Goal: Task Accomplishment & Management: Complete application form

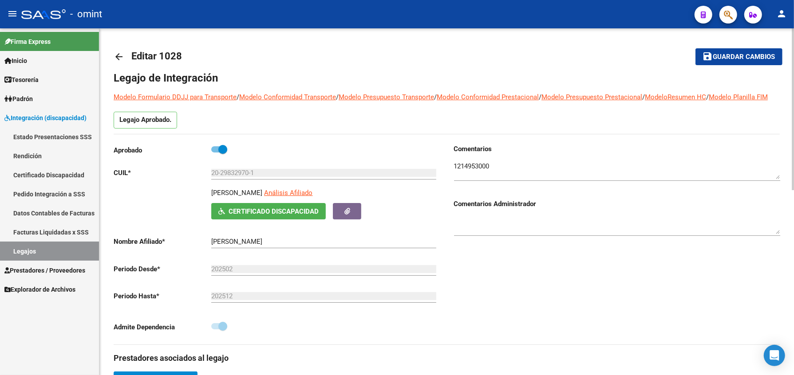
scroll to position [3, 0]
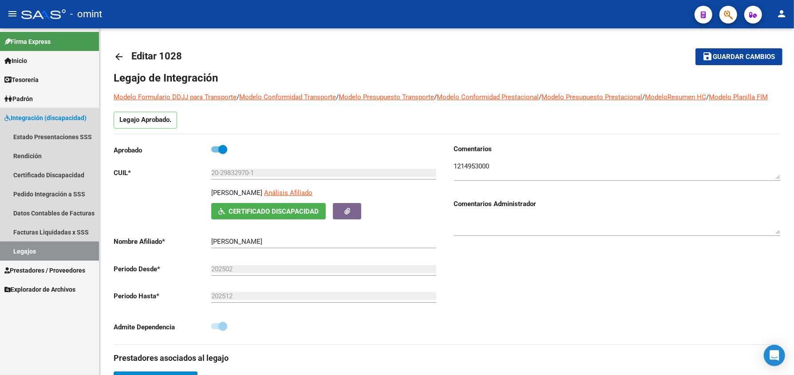
click at [27, 254] on link "Legajos" at bounding box center [49, 251] width 99 height 19
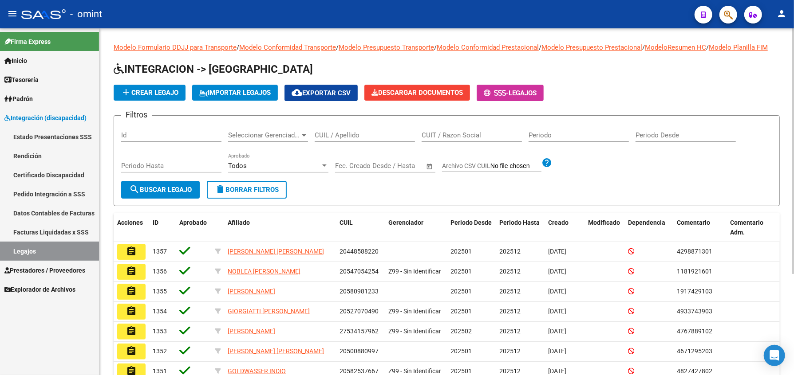
click at [435, 137] on div "CUIT / Razon Social" at bounding box center [471, 132] width 100 height 19
paste input "20560651458"
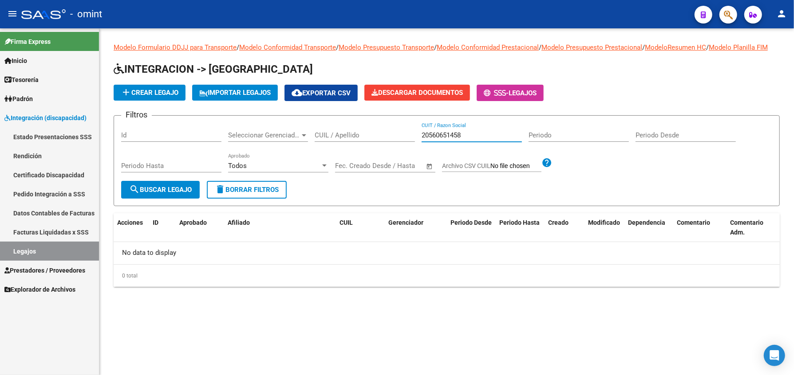
type input "20560651458"
click at [464, 139] on input "20560651458" at bounding box center [471, 135] width 100 height 8
drag, startPoint x: 464, startPoint y: 143, endPoint x: 377, endPoint y: 148, distance: 87.5
click at [377, 148] on div "Filtros Id Seleccionar Gerenciador Seleccionar Gerenciador CUIL / Apellido 2056…" at bounding box center [446, 152] width 651 height 58
click at [355, 139] on input "CUIL / Apellido" at bounding box center [364, 135] width 100 height 8
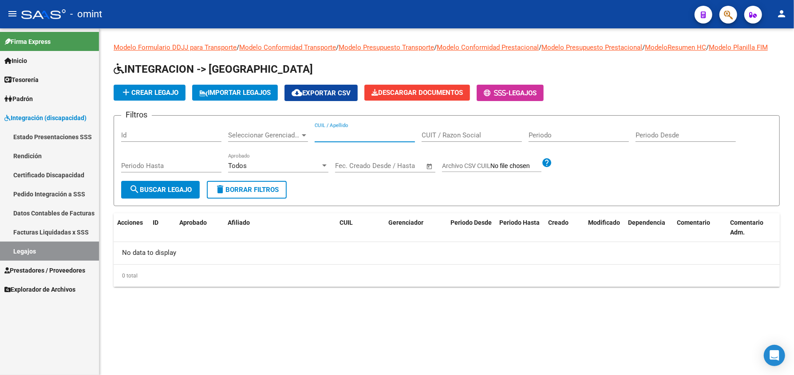
paste input "20560651458"
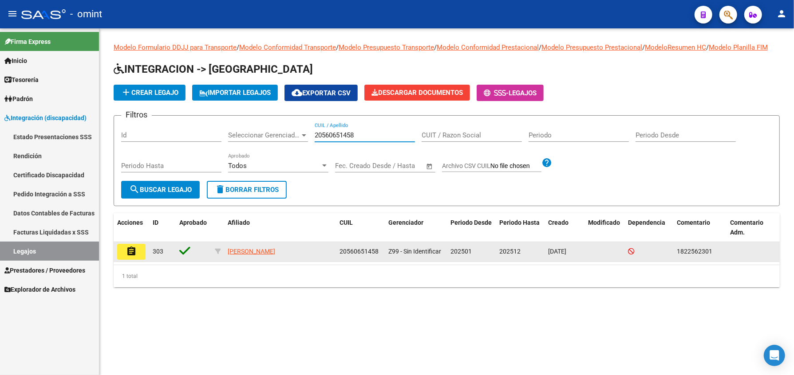
type input "20560651458"
click at [134, 257] on mat-icon "assignment" at bounding box center [131, 251] width 11 height 11
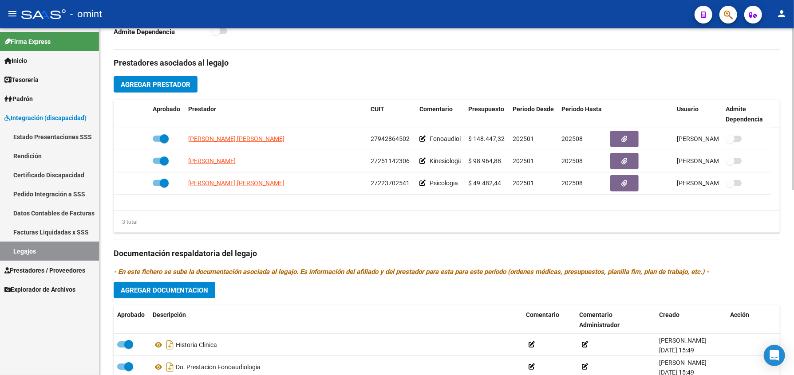
scroll to position [398, 0]
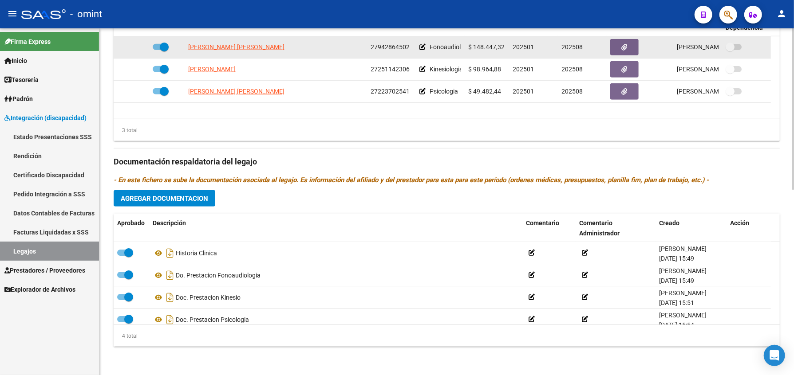
click at [155, 47] on span at bounding box center [161, 47] width 16 height 6
click at [157, 50] on input "checkbox" at bounding box center [157, 50] width 0 height 0
checkbox input "false"
click at [138, 46] on icon at bounding box center [136, 47] width 6 height 6
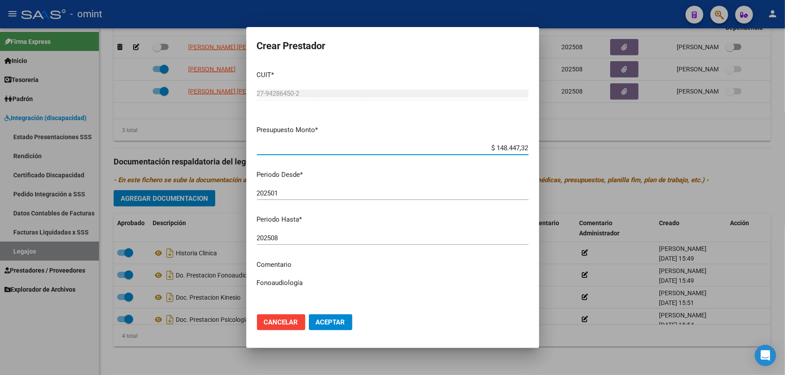
click at [284, 238] on input "202508" at bounding box center [392, 238] width 271 height 8
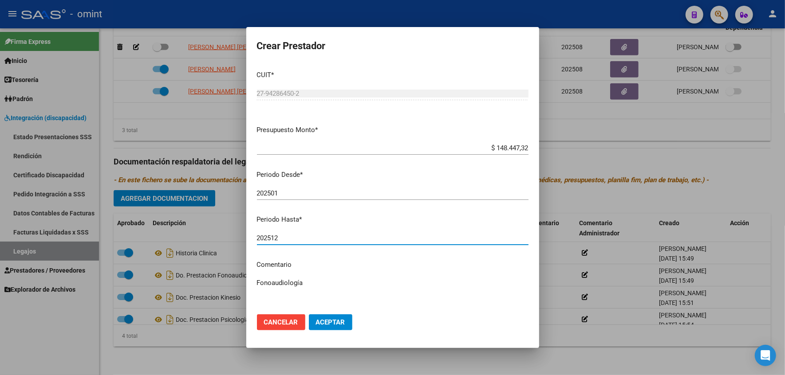
type input "202512"
click at [310, 272] on mat-dialog-content "CUIT * 27-94286450-2 Ingresar CUIT ARCA Padrón Presupuesto Monto * $ 148.447,32…" at bounding box center [392, 185] width 293 height 244
click at [313, 285] on textarea "Fonoaudiología" at bounding box center [392, 299] width 271 height 42
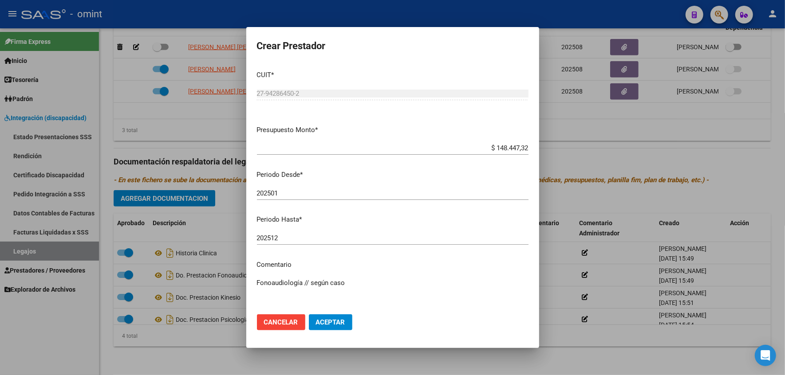
click at [355, 281] on textarea "Fonoaudiología // según caso" at bounding box center [392, 299] width 271 height 42
paste textarea "35501223/01"
type textarea "Fonoaudiología // según caso 35501223/01 se extiende cobertura"
click at [326, 319] on span "Aceptar" at bounding box center [330, 322] width 29 height 8
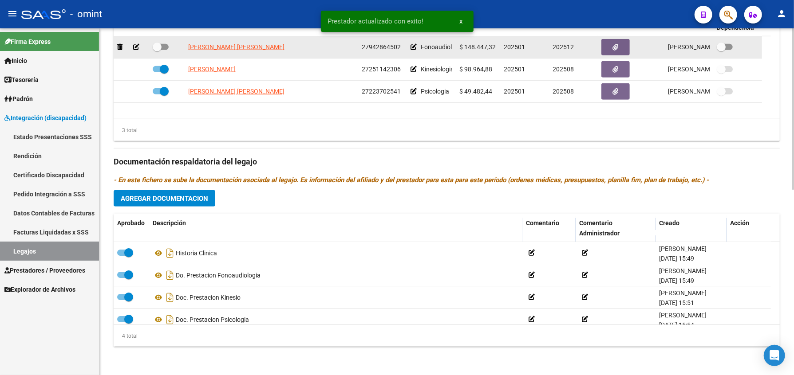
click at [166, 45] on span at bounding box center [161, 47] width 16 height 6
click at [157, 50] on input "checkbox" at bounding box center [157, 50] width 0 height 0
checkbox input "true"
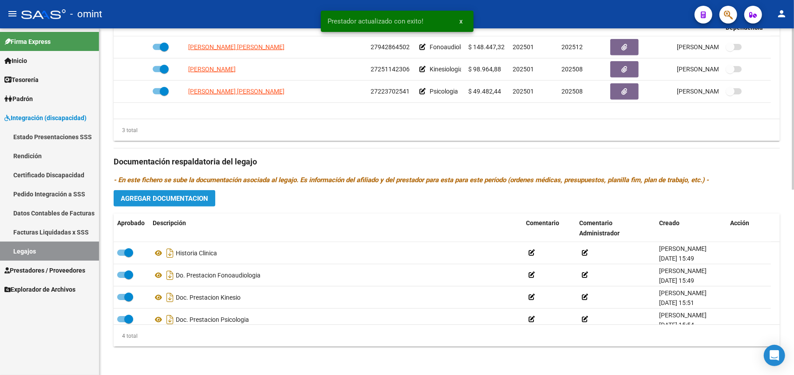
click at [185, 199] on span "Agregar Documentacion" at bounding box center [164, 199] width 87 height 8
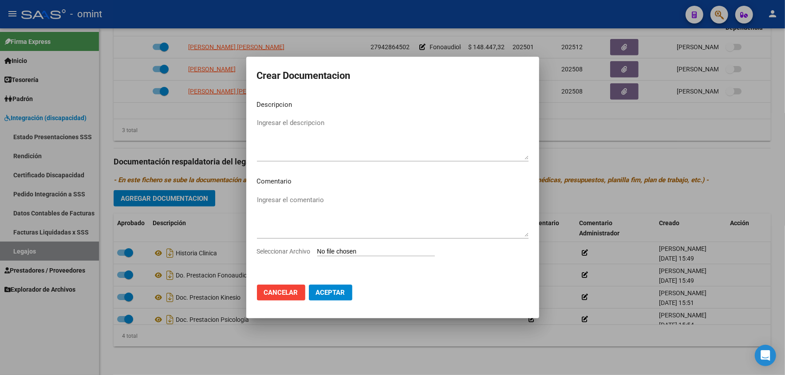
click at [381, 251] on input "Seleccionar Archivo" at bounding box center [376, 252] width 118 height 8
type input "C:\fakepath\1822562301_25080104530_form048.pdf"
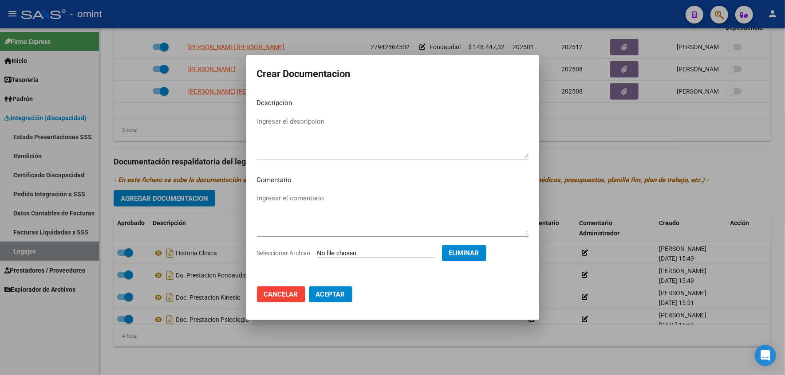
click at [277, 117] on textarea "Ingresar el descripcion" at bounding box center [392, 138] width 271 height 42
click at [286, 199] on textarea "Ingresar el comentario" at bounding box center [392, 214] width 271 height 42
drag, startPoint x: 470, startPoint y: 70, endPoint x: 308, endPoint y: 94, distance: 164.2
click at [308, 94] on form "Crear Documentacion Descripcion informe fono Ingresar el descripcion Comentario…" at bounding box center [392, 188] width 271 height 244
click at [283, 120] on textarea "informe fono" at bounding box center [392, 138] width 271 height 42
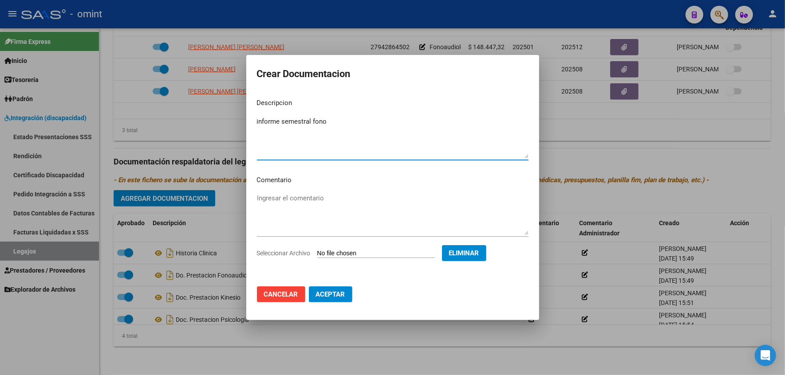
type textarea "informe semestral fono"
click at [328, 290] on button "Aceptar" at bounding box center [330, 295] width 43 height 16
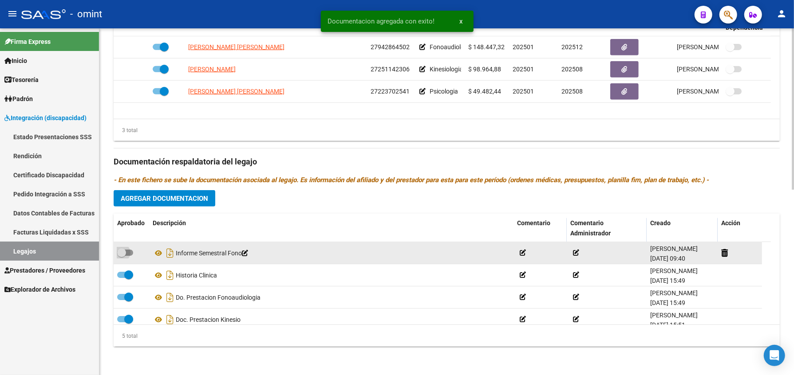
click at [132, 251] on span at bounding box center [125, 253] width 16 height 6
click at [122, 256] on input "checkbox" at bounding box center [121, 256] width 0 height 0
checkbox input "true"
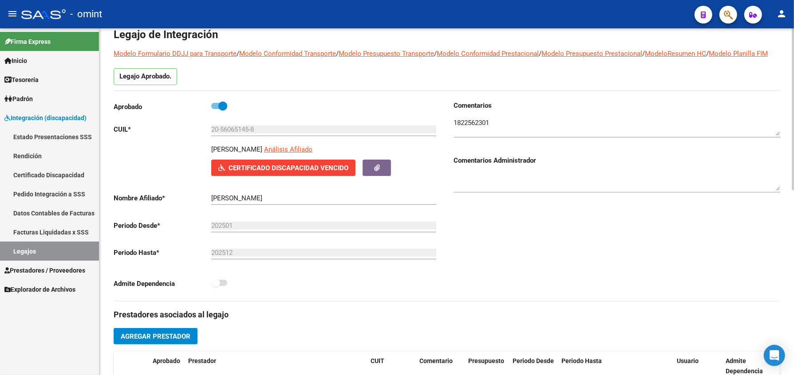
scroll to position [0, 0]
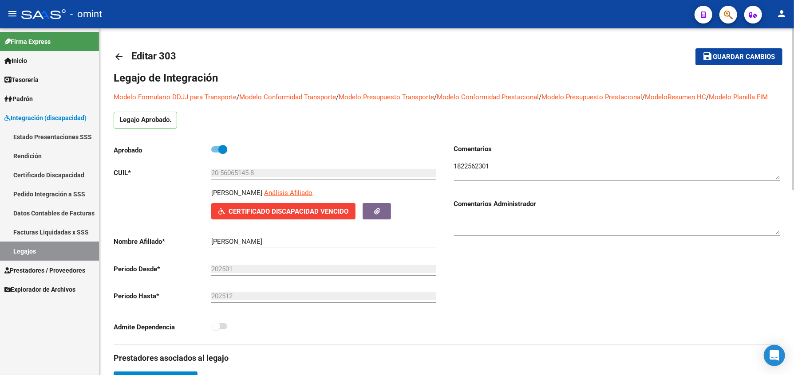
click at [748, 57] on span "Guardar cambios" at bounding box center [744, 57] width 62 height 8
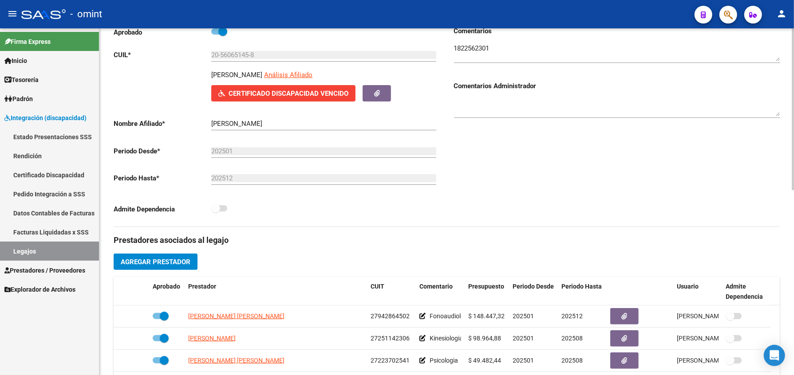
scroll to position [177, 0]
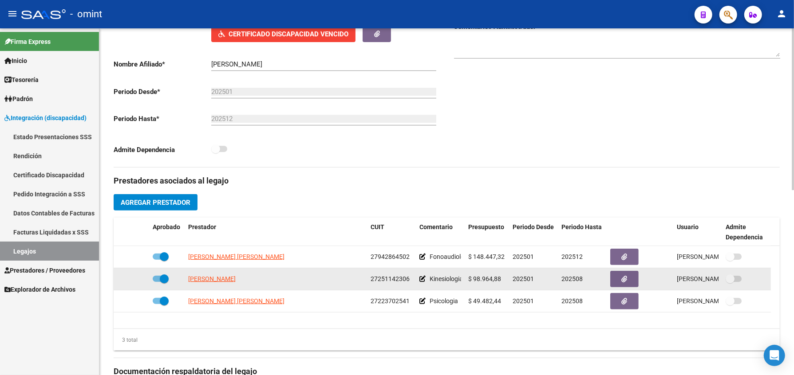
click at [153, 282] on span at bounding box center [161, 279] width 16 height 6
click at [157, 283] on input "checkbox" at bounding box center [157, 282] width 0 height 0
checkbox input "false"
click at [137, 282] on icon at bounding box center [136, 279] width 6 height 6
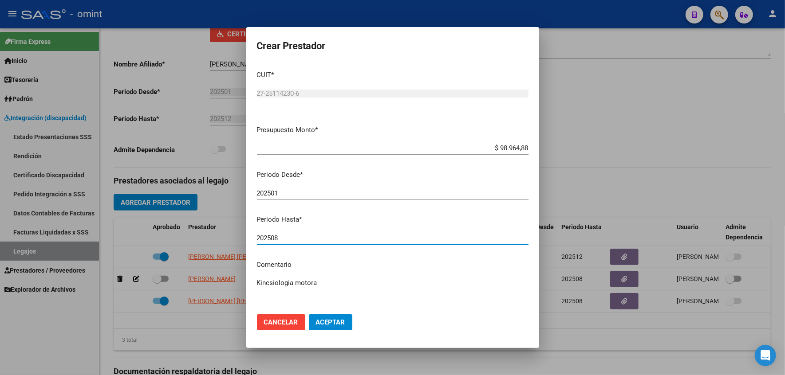
click at [284, 238] on input "202508" at bounding box center [392, 238] width 271 height 8
type input "202512"
click at [326, 283] on textarea "Kinesiologia motora" at bounding box center [392, 299] width 271 height 42
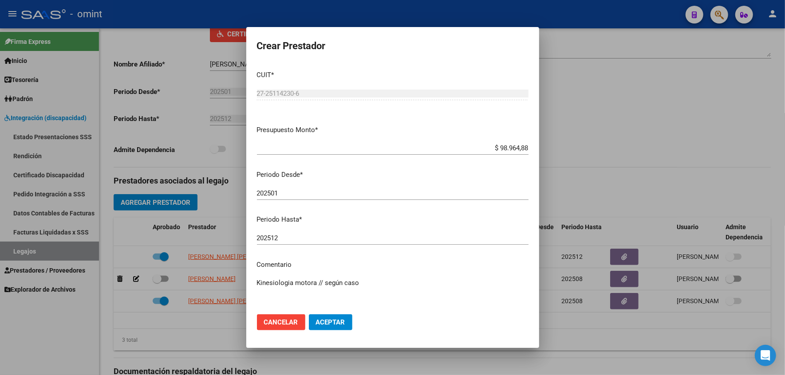
click at [366, 282] on textarea "Kinesiologia motora // según caso" at bounding box center [392, 299] width 271 height 42
paste textarea "35501266/01"
type textarea "Kinesiologia motora // según caso 35501266/01 se extiende periodo"
click at [329, 329] on button "Aceptar" at bounding box center [330, 322] width 43 height 16
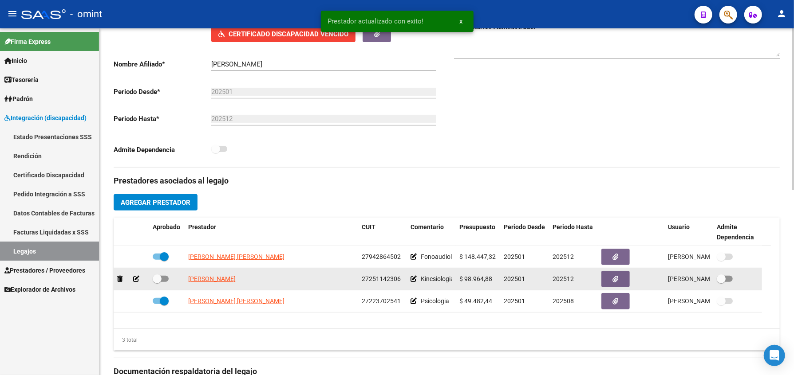
click at [166, 282] on span at bounding box center [161, 279] width 16 height 6
click at [157, 283] on input "checkbox" at bounding box center [157, 282] width 0 height 0
checkbox input "true"
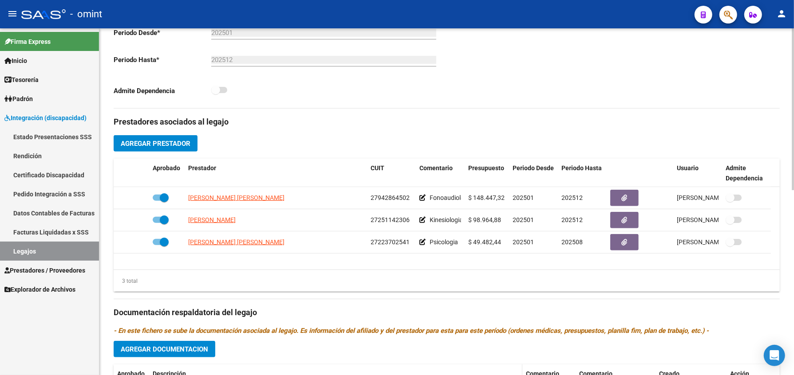
scroll to position [398, 0]
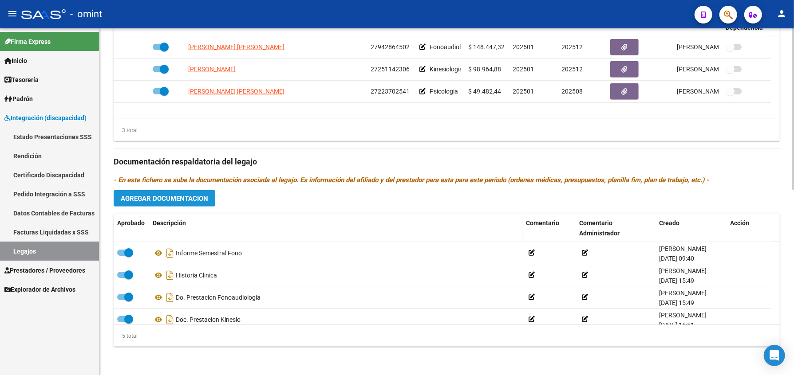
click at [183, 194] on span "Agregar Documentacion" at bounding box center [164, 198] width 87 height 8
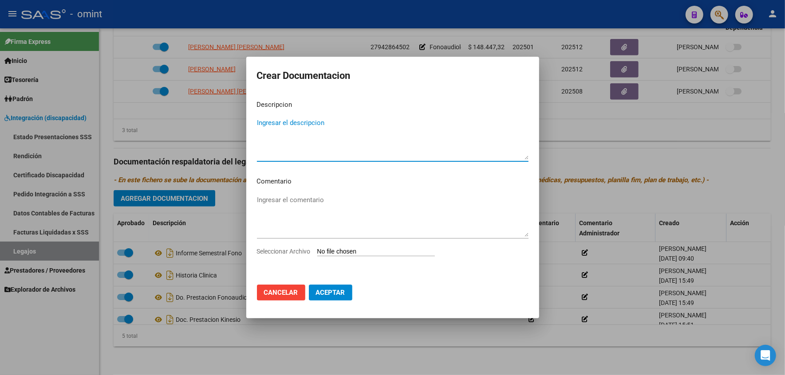
click at [378, 251] on input "Seleccionar Archivo" at bounding box center [376, 252] width 118 height 8
type input "C:\fakepath\1822562301_25080104570_form048.pdf"
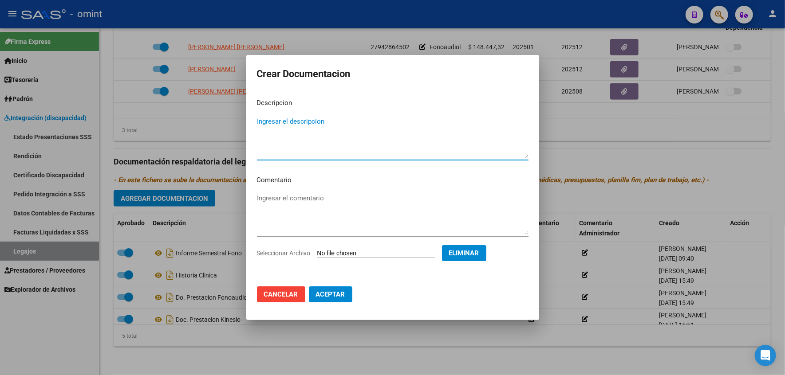
click at [307, 125] on textarea "Ingresar el descripcion" at bounding box center [392, 138] width 271 height 42
type textarea "informe semestral kine"
click at [339, 291] on span "Aceptar" at bounding box center [330, 295] width 29 height 8
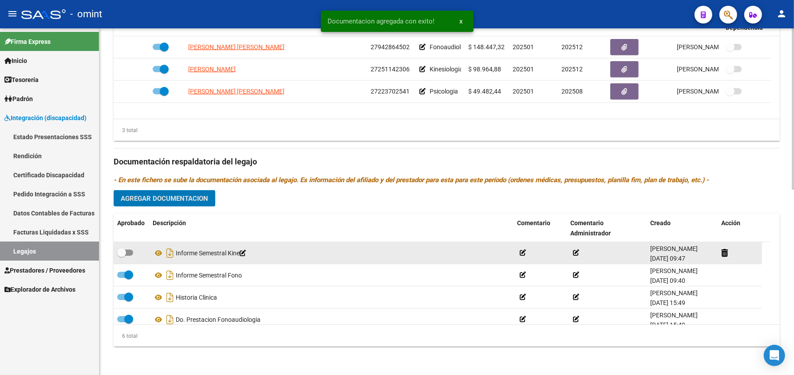
click at [128, 255] on span at bounding box center [125, 253] width 16 height 6
click at [122, 256] on input "checkbox" at bounding box center [121, 256] width 0 height 0
checkbox input "true"
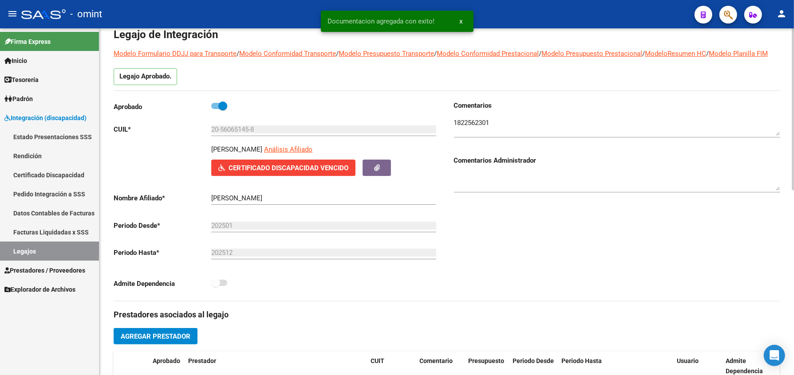
scroll to position [0, 0]
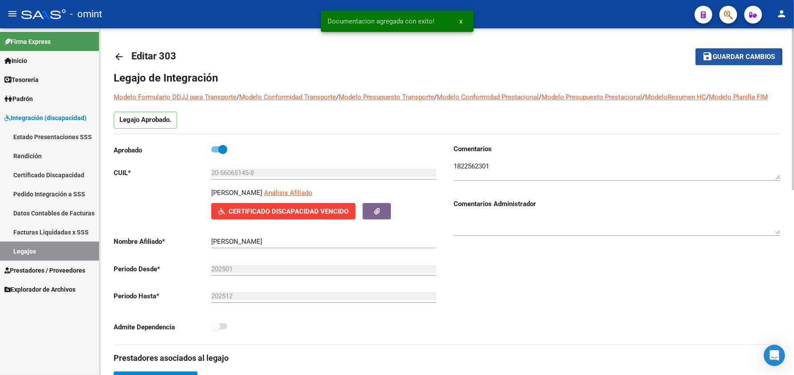
click at [739, 57] on span "Guardar cambios" at bounding box center [744, 57] width 62 height 8
click at [753, 55] on span "Guardar cambios" at bounding box center [744, 57] width 62 height 8
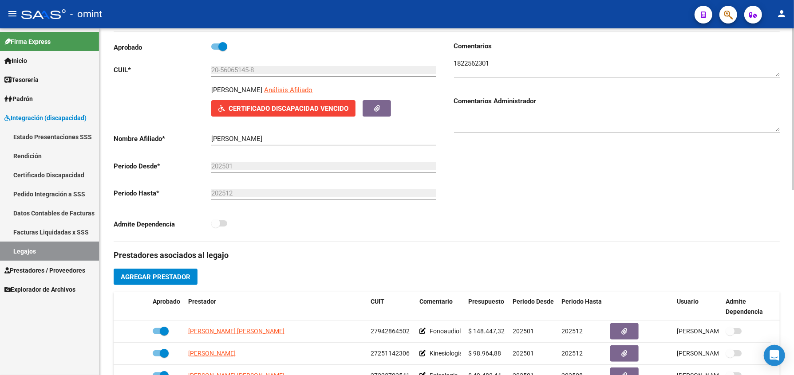
scroll to position [280, 0]
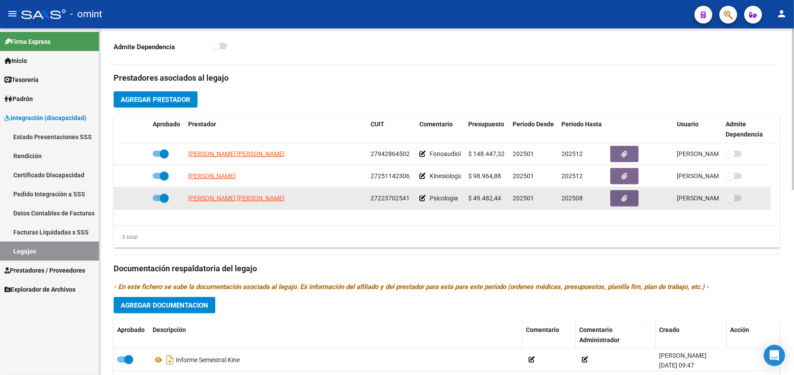
click at [158, 201] on span at bounding box center [161, 198] width 16 height 6
click at [157, 202] on input "checkbox" at bounding box center [157, 201] width 0 height 0
checkbox input "false"
click at [133, 201] on icon at bounding box center [136, 198] width 6 height 6
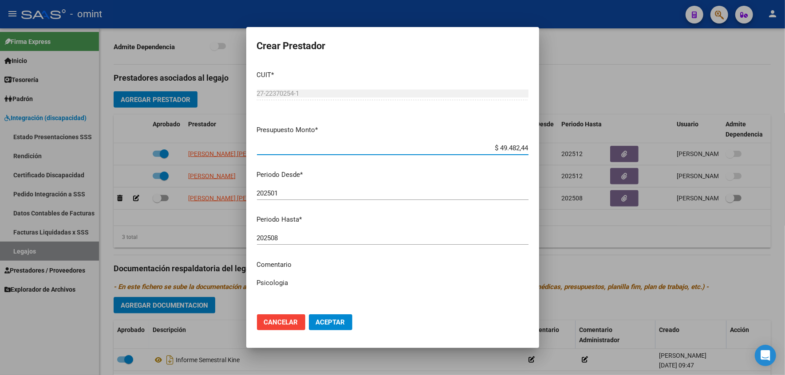
click at [307, 238] on input "202508" at bounding box center [392, 238] width 271 height 8
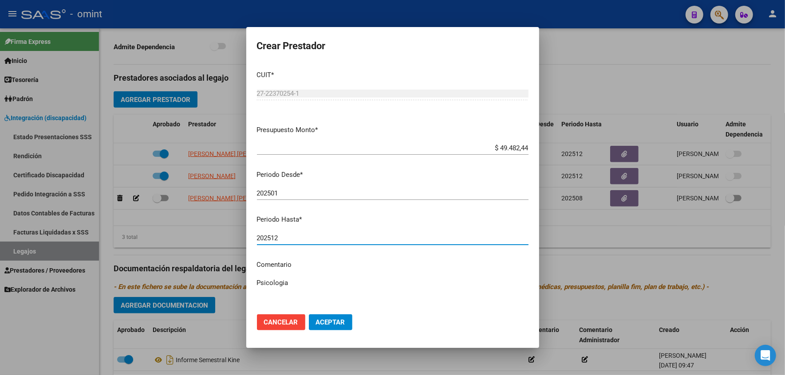
type input "202512"
click at [316, 287] on textarea "Psicologia" at bounding box center [392, 299] width 271 height 42
click at [308, 279] on textarea "Psicología //" at bounding box center [392, 299] width 271 height 42
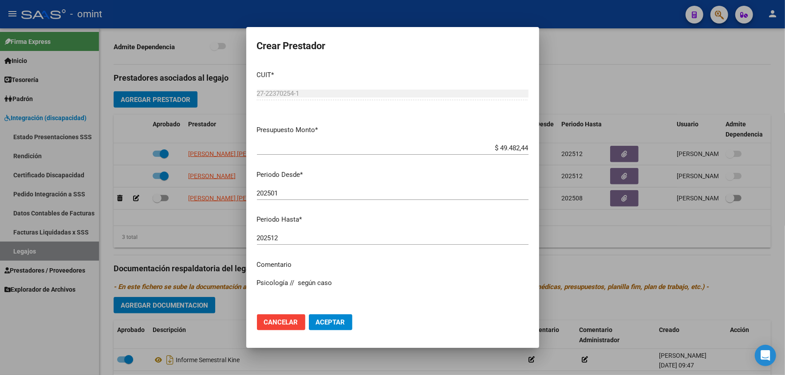
click at [350, 285] on textarea "Psicología // según caso" at bounding box center [392, 299] width 271 height 42
paste textarea "35501317/01"
type textarea "Psicología // según caso 35501317/01 se extiende periodo."
click at [342, 327] on button "Aceptar" at bounding box center [330, 322] width 43 height 16
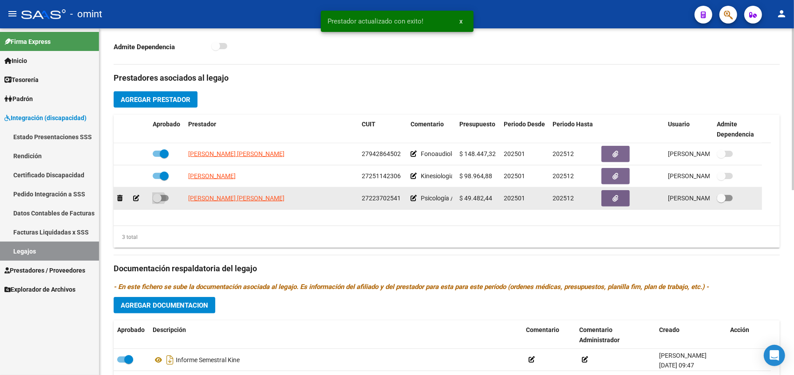
click at [164, 201] on span at bounding box center [161, 198] width 16 height 6
click at [157, 202] on input "checkbox" at bounding box center [157, 201] width 0 height 0
checkbox input "true"
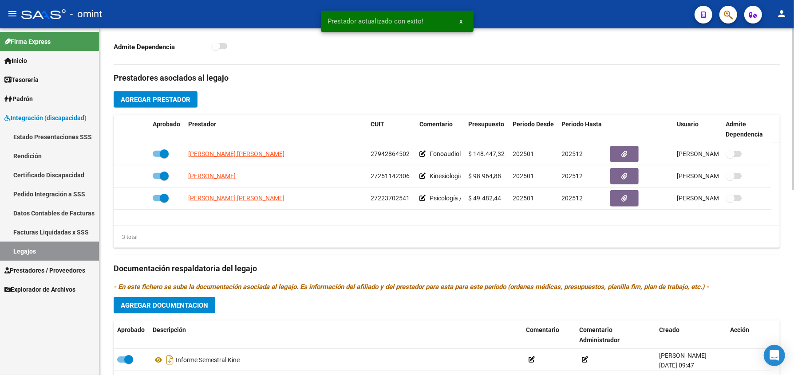
scroll to position [398, 0]
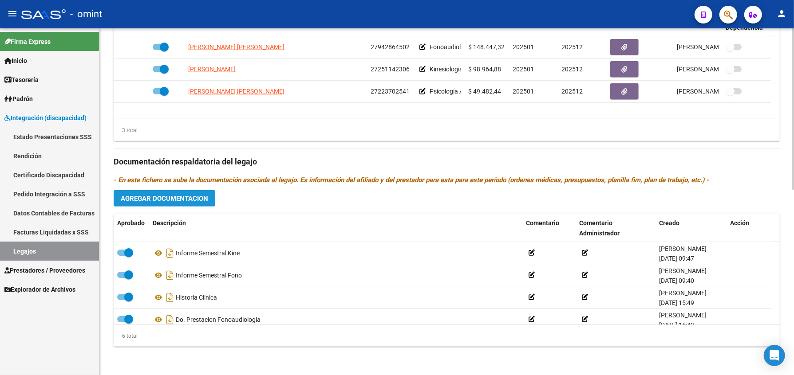
click at [180, 199] on span "Agregar Documentacion" at bounding box center [164, 199] width 87 height 8
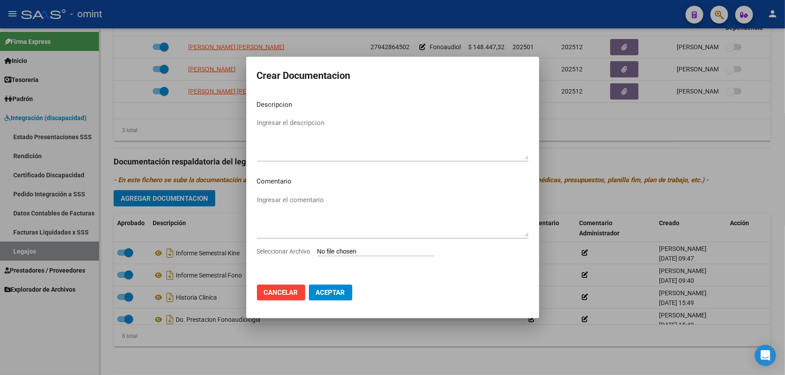
click at [403, 251] on input "Seleccionar Archivo" at bounding box center [376, 252] width 118 height 8
type input "C:\fakepath\1822562301_25080105020_form048.pdf"
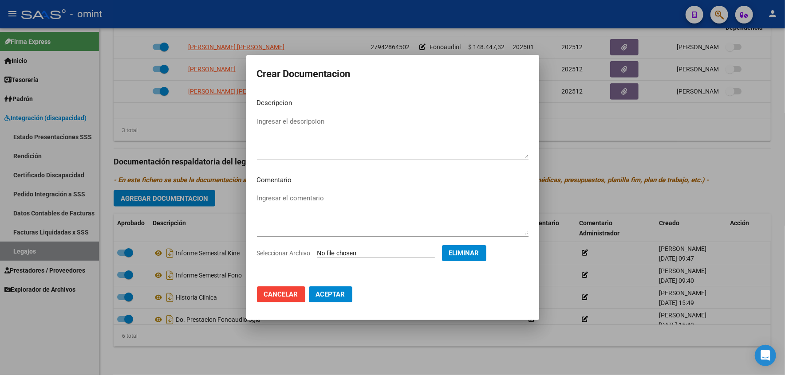
click at [296, 119] on textarea "Ingresar el descripcion" at bounding box center [392, 138] width 271 height 42
type textarea "Informe semestral PSC"
click at [318, 291] on span "Aceptar" at bounding box center [330, 295] width 29 height 8
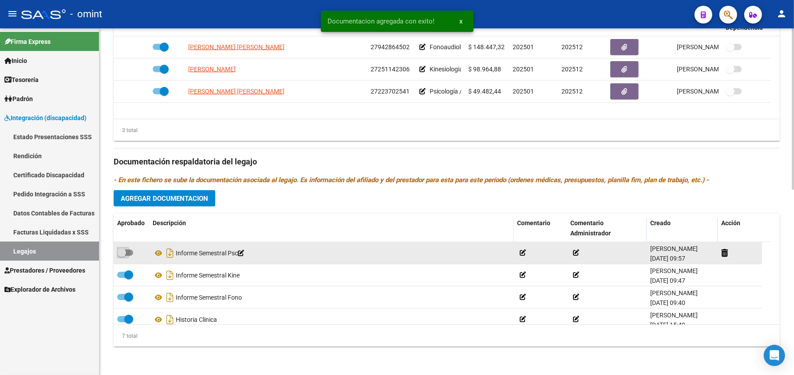
click at [128, 251] on span at bounding box center [125, 253] width 16 height 6
click at [122, 256] on input "checkbox" at bounding box center [121, 256] width 0 height 0
checkbox input "true"
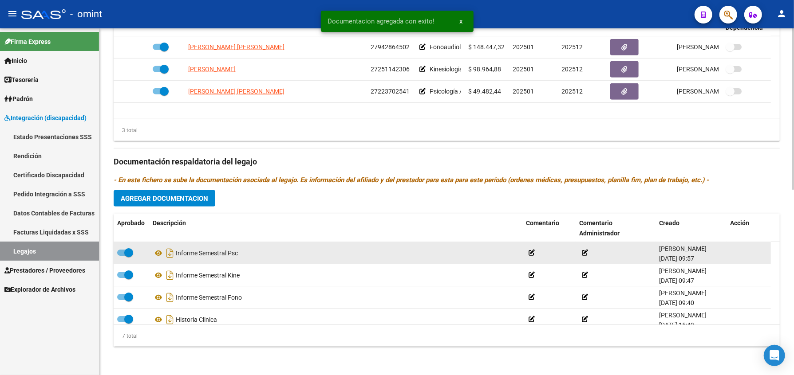
click at [416, 259] on div "Informe Semestral Psc" at bounding box center [336, 253] width 366 height 14
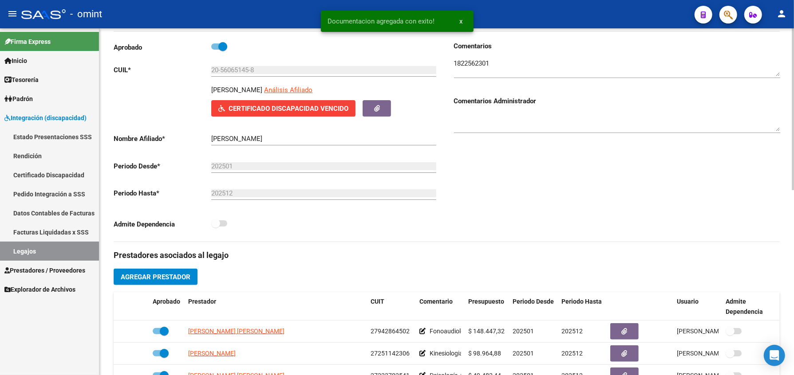
scroll to position [0, 0]
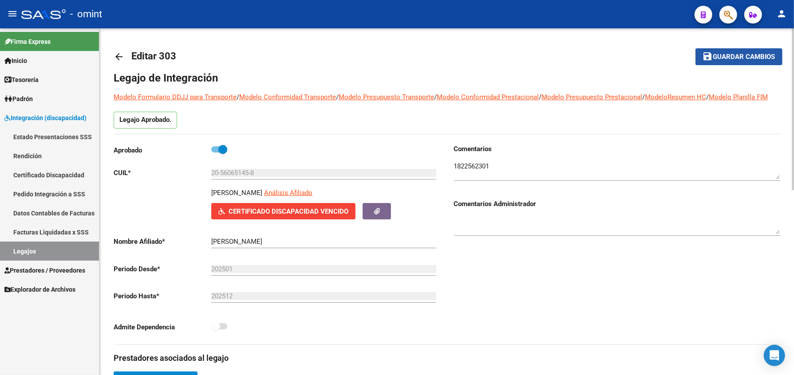
click at [757, 55] on span "Guardar cambios" at bounding box center [744, 57] width 62 height 8
click at [744, 59] on span "Guardar cambios" at bounding box center [744, 57] width 62 height 8
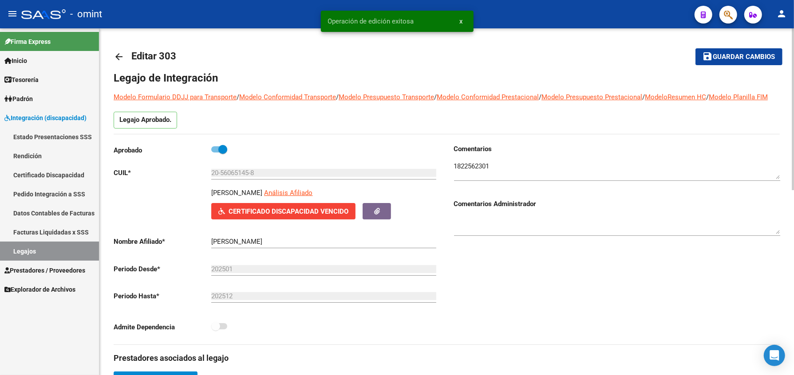
click at [561, 304] on div "Comentarios Comentarios Administrador" at bounding box center [613, 244] width 333 height 200
